Goal: Find contact information: Obtain details needed to contact an individual or organization

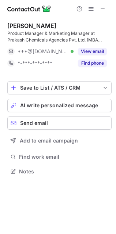
scroll to position [166, 116]
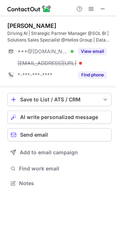
scroll to position [178, 116]
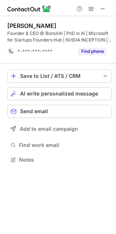
scroll to position [155, 116]
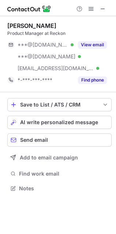
scroll to position [183, 116]
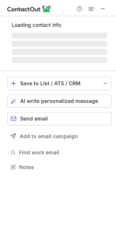
scroll to position [178, 116]
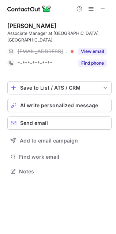
click at [12, 20] on div "VIVEK ANAND Associate Manager at Vedanta ESL, Bokaro ***@eslsteel.com View emai…" at bounding box center [59, 45] width 105 height 59
copy div "VIVEK"
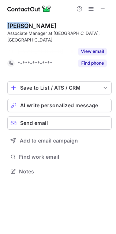
scroll to position [148, 116]
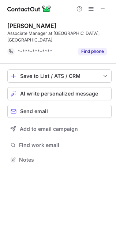
click at [35, 22] on div "VIVEK ANAND" at bounding box center [31, 25] width 49 height 7
copy div "ANAND"
click at [101, 11] on span at bounding box center [103, 9] width 6 height 6
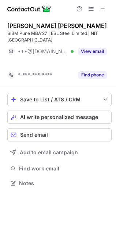
scroll to position [166, 116]
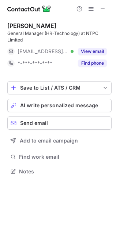
scroll to position [166, 116]
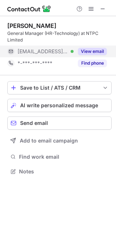
click at [97, 50] on button "View email" at bounding box center [92, 51] width 29 height 7
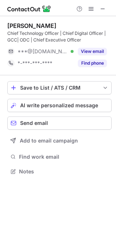
scroll to position [166, 116]
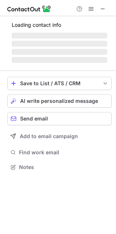
scroll to position [4, 3]
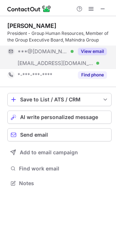
click at [93, 49] on button "View email" at bounding box center [92, 51] width 29 height 7
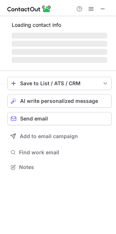
scroll to position [166, 116]
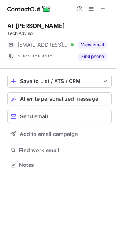
scroll to position [159, 116]
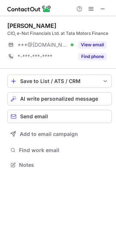
scroll to position [159, 116]
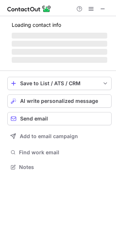
scroll to position [171, 116]
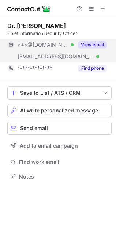
click at [102, 48] on button "View email" at bounding box center [92, 44] width 29 height 7
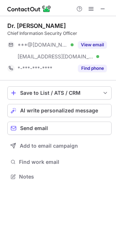
scroll to position [171, 116]
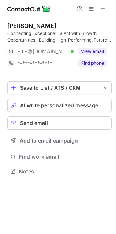
scroll to position [166, 116]
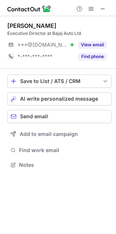
scroll to position [159, 116]
